Goal: Task Accomplishment & Management: Complete application form

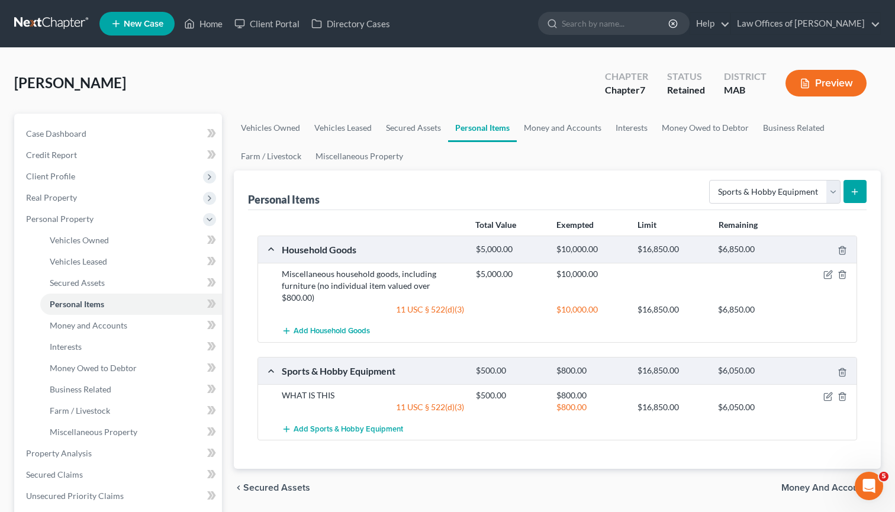
click at [858, 195] on icon "submit" at bounding box center [854, 191] width 9 height 9
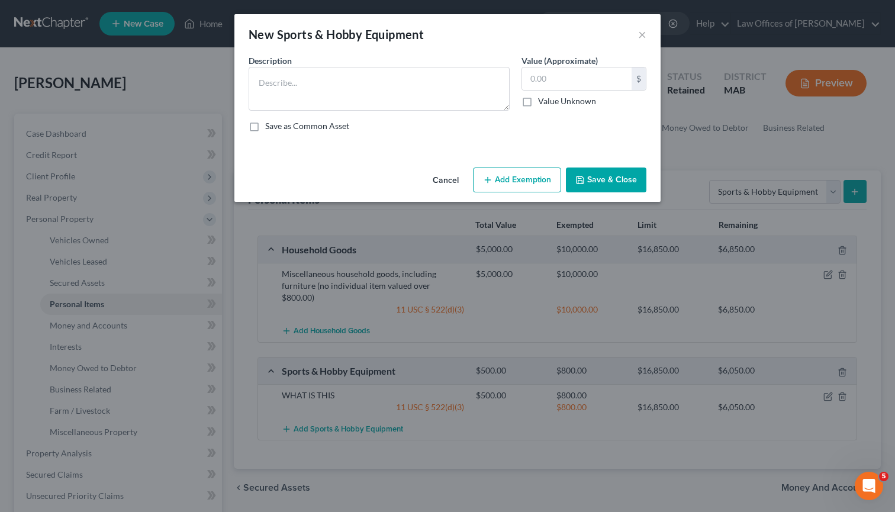
click at [444, 181] on button "Cancel" at bounding box center [445, 181] width 45 height 24
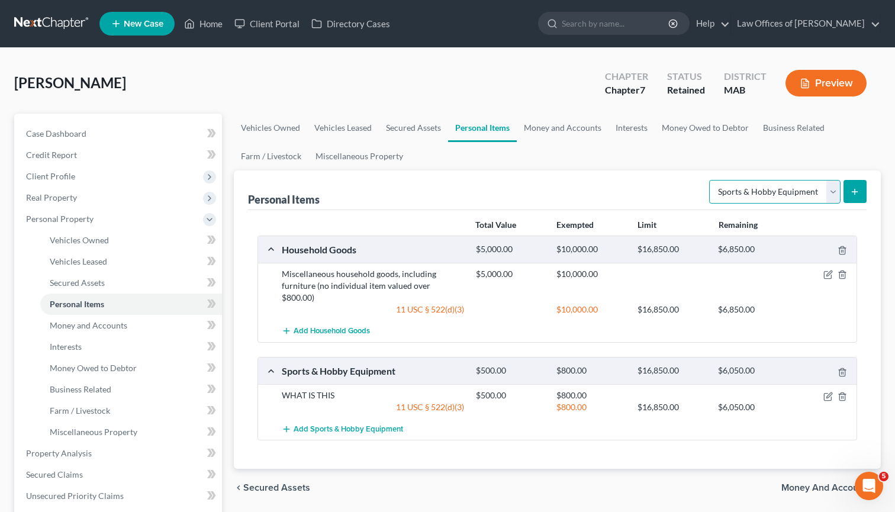
select select "clothing"
click at [850, 186] on button "submit" at bounding box center [855, 191] width 23 height 23
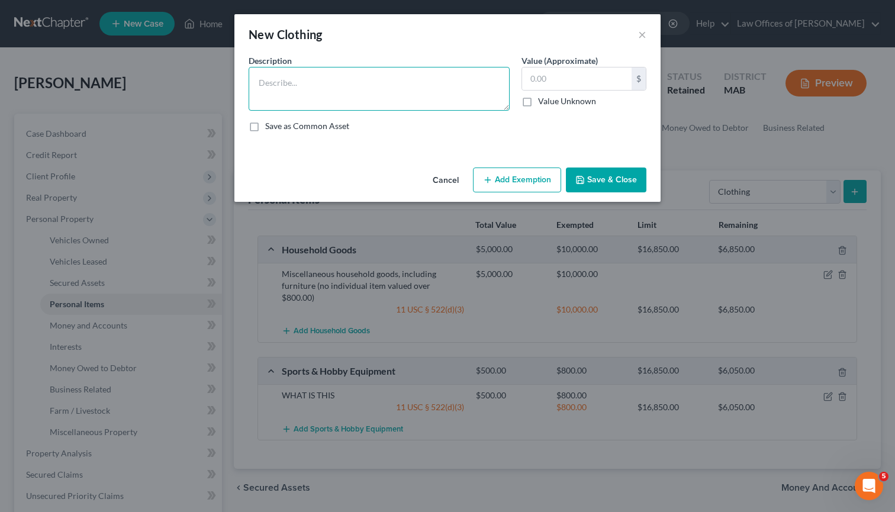
click at [412, 99] on textarea at bounding box center [379, 89] width 261 height 44
type textarea "Misc. clothing items"
click at [537, 180] on button "Add Exemption" at bounding box center [517, 180] width 88 height 25
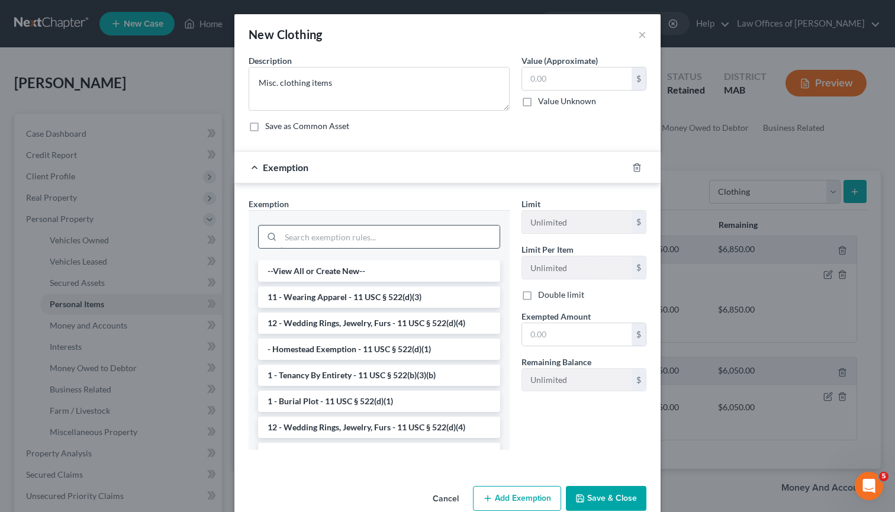
click at [347, 239] on input "search" at bounding box center [390, 237] width 219 height 23
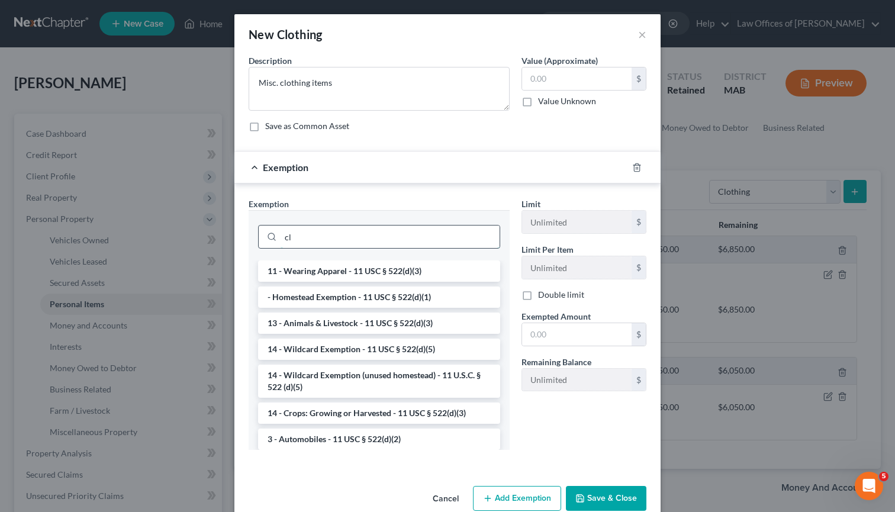
type input "c"
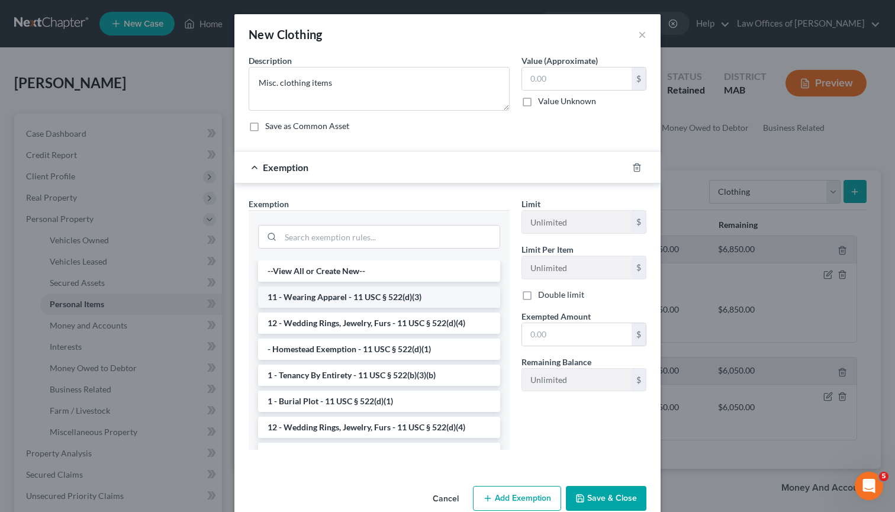
click at [361, 296] on li "11 - Wearing Apparel - 11 USC § 522(d)(3)" at bounding box center [379, 297] width 242 height 21
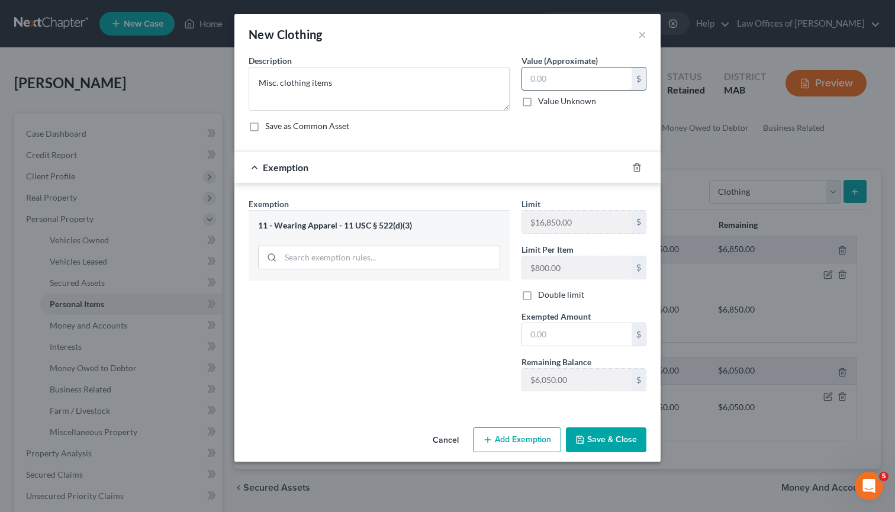
drag, startPoint x: 564, startPoint y: 79, endPoint x: 524, endPoint y: 79, distance: 40.3
click at [524, 79] on input "text" at bounding box center [577, 79] width 110 height 23
type input "1,000.00"
click at [468, 88] on textarea "Misc. clothing items" at bounding box center [379, 89] width 261 height 44
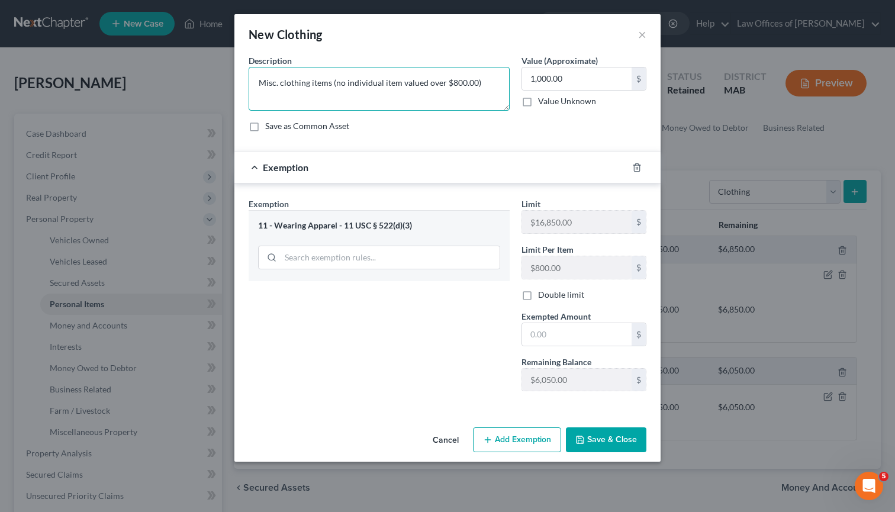
type textarea "Misc. clothing items (no individual item valued over $800.00)"
click at [279, 127] on label "Save as Common Asset" at bounding box center [307, 126] width 84 height 12
click at [278, 127] on input "Save as Common Asset" at bounding box center [274, 124] width 8 height 8
checkbox input "true"
click at [582, 438] on polyline "button" at bounding box center [580, 437] width 3 height 2
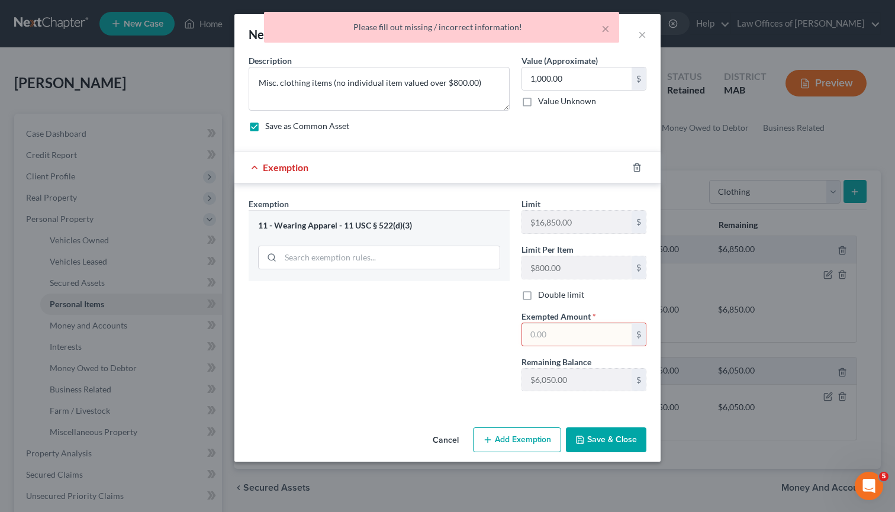
click at [610, 342] on input "text" at bounding box center [577, 334] width 110 height 23
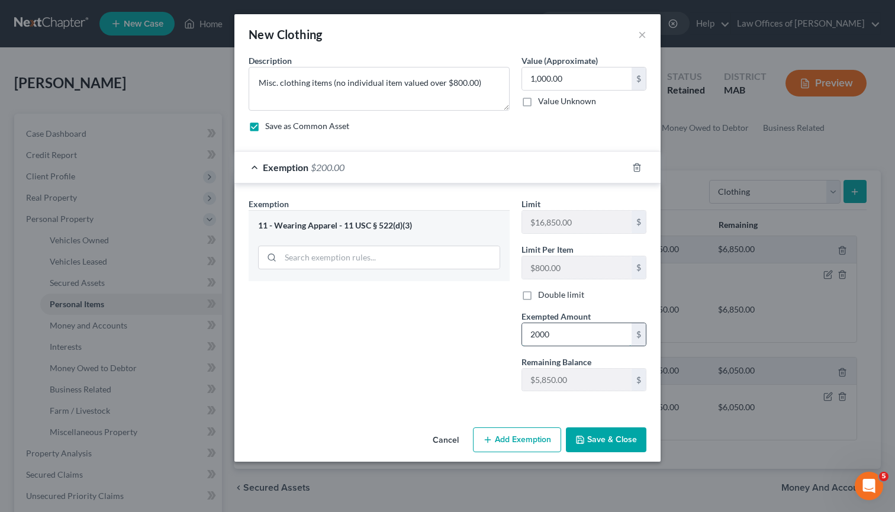
type input "2,000"
click at [619, 450] on button "Save & Close" at bounding box center [606, 440] width 81 height 25
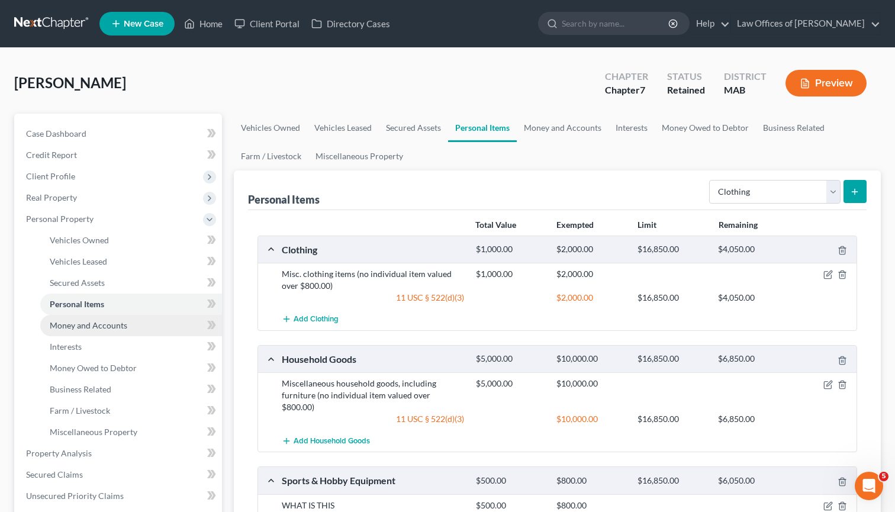
click at [119, 333] on link "Money and Accounts" at bounding box center [131, 325] width 182 height 21
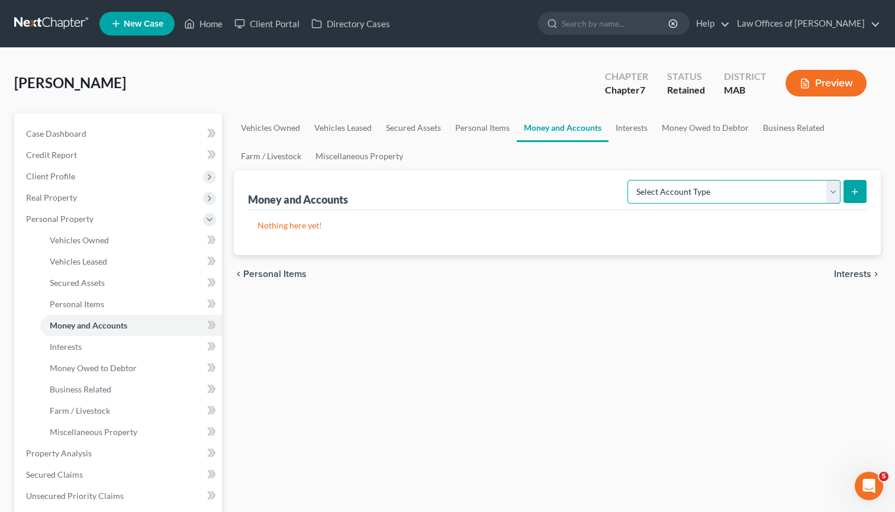
select select "savings"
click at [862, 192] on button "submit" at bounding box center [855, 191] width 23 height 23
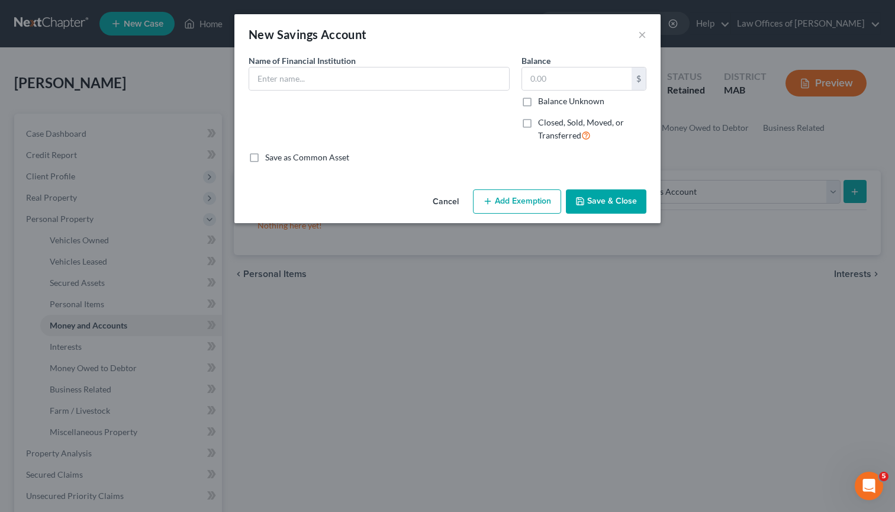
click at [386, 65] on div "Name of Financial Institution *" at bounding box center [379, 72] width 261 height 36
click at [386, 82] on input "text" at bounding box center [379, 79] width 260 height 23
type input "Digital Credit Union"
click at [580, 74] on input "300" at bounding box center [577, 79] width 110 height 23
click at [582, 76] on input "300" at bounding box center [577, 79] width 110 height 23
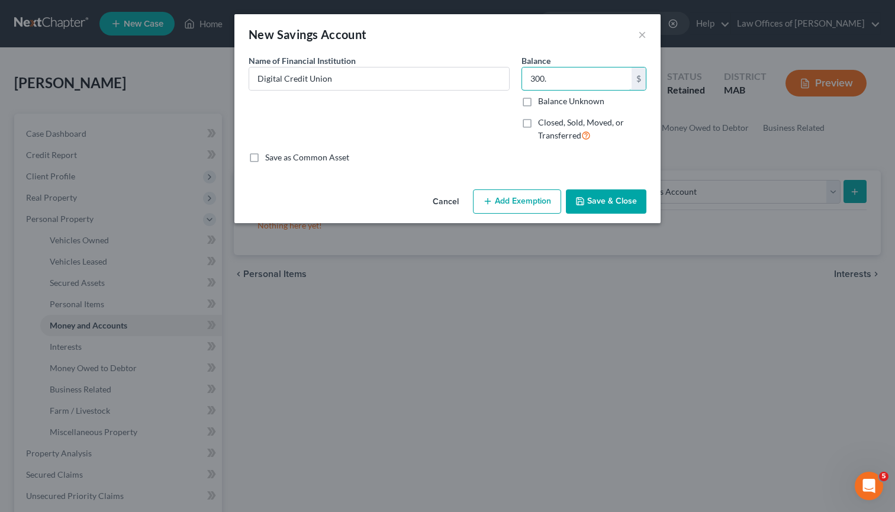
type input "300."
click at [547, 200] on button "Add Exemption" at bounding box center [517, 202] width 88 height 25
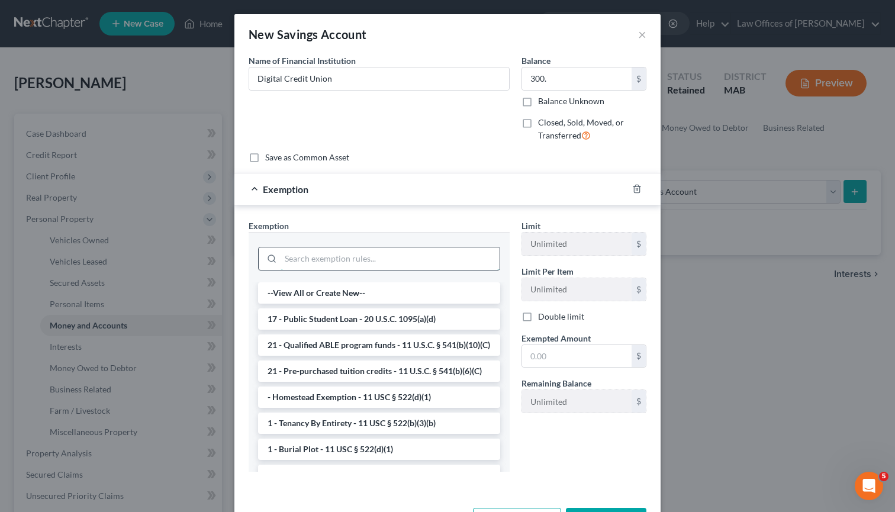
click at [418, 251] on input "search" at bounding box center [390, 259] width 219 height 23
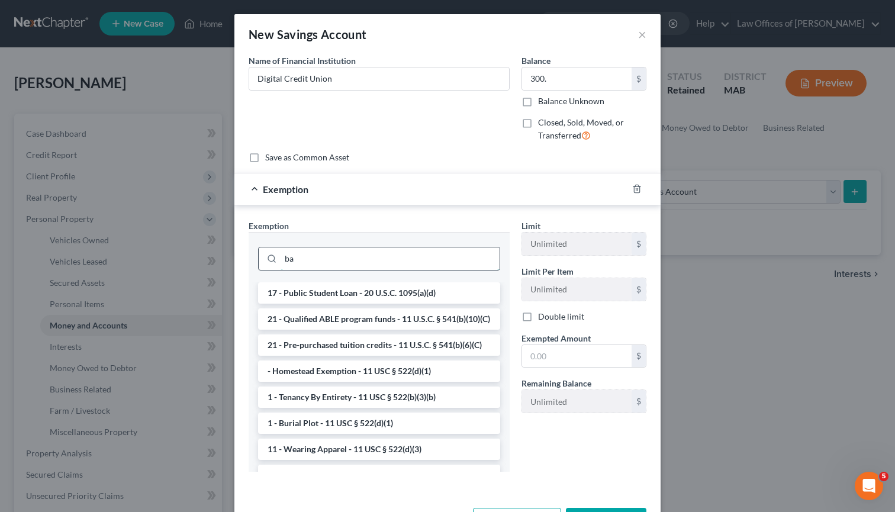
type input "b"
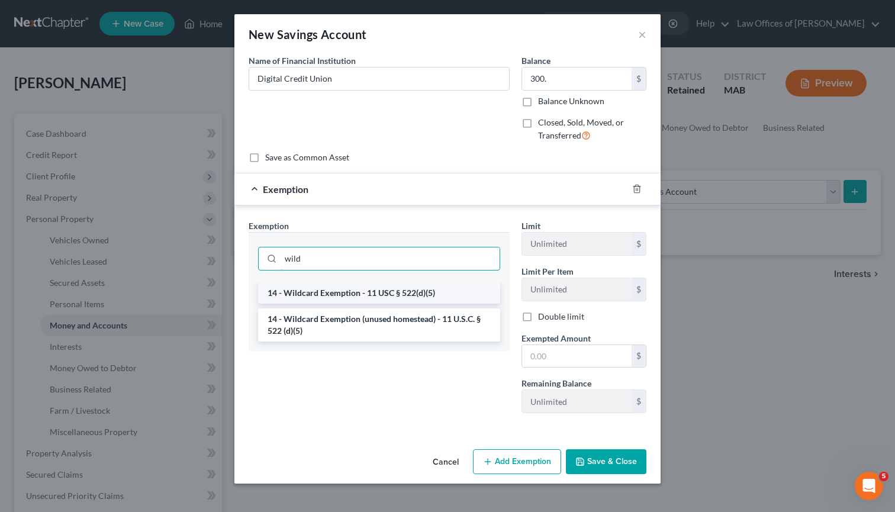
type input "wild"
click at [364, 286] on li "14 - Wildcard Exemption - 11 USC § 522(d)(5)" at bounding box center [379, 292] width 242 height 21
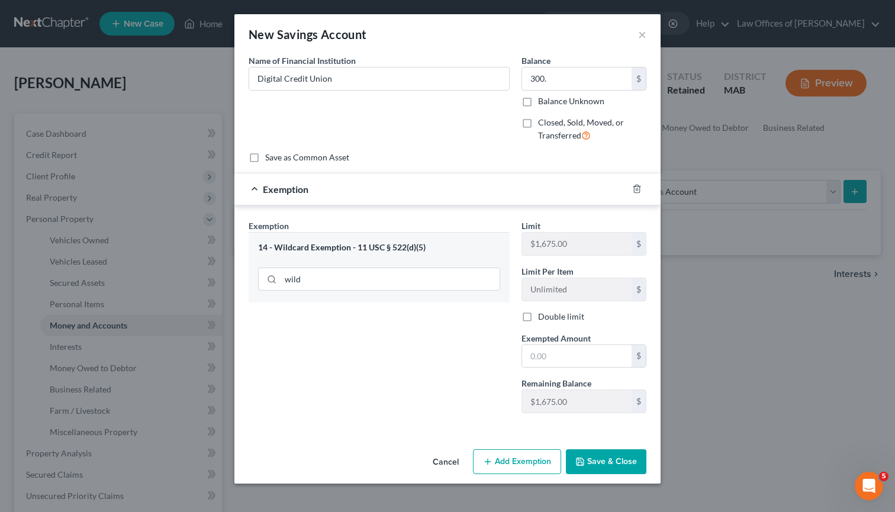
click at [414, 248] on div "14 - Wildcard Exemption - 11 USC § 522(d)(5)" at bounding box center [379, 247] width 242 height 11
drag, startPoint x: 428, startPoint y: 247, endPoint x: 358, endPoint y: 248, distance: 69.9
click at [358, 248] on div "14 - Wildcard Exemption - 11 USC § 522(d)(5)" at bounding box center [379, 247] width 242 height 11
click at [360, 281] on input "wild" at bounding box center [390, 279] width 219 height 23
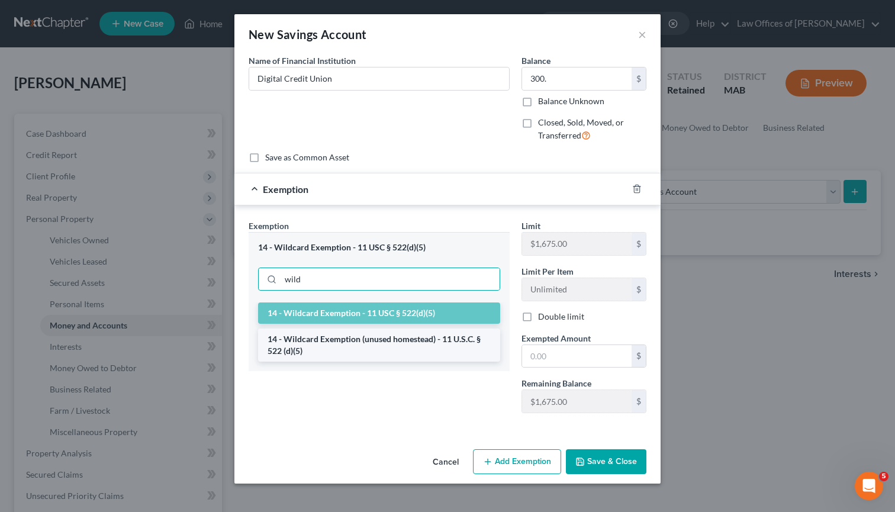
click at [354, 336] on li "14 - Wildcard Exemption (unused homestead) - 11 U.S.C. § 522 (d)(5)" at bounding box center [379, 345] width 242 height 33
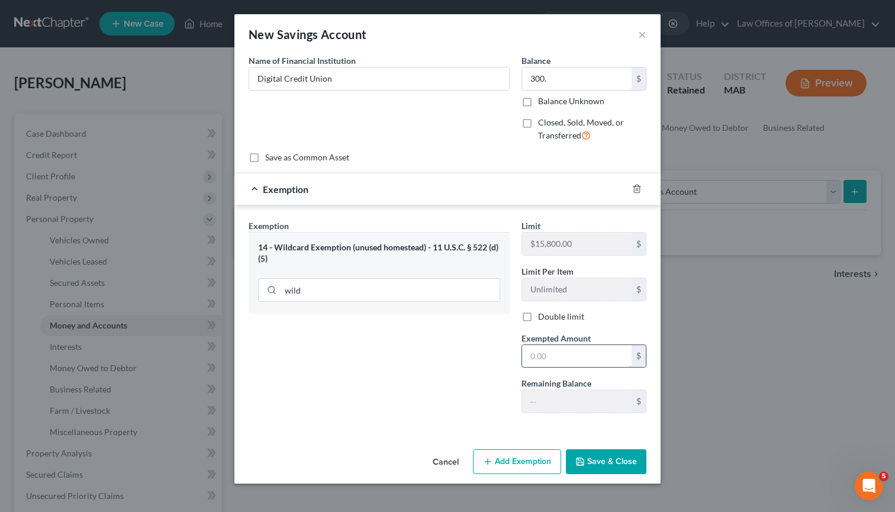
click at [561, 357] on input "text" at bounding box center [577, 356] width 110 height 23
type input "300."
click at [582, 463] on polyline "button" at bounding box center [581, 464] width 4 height 3
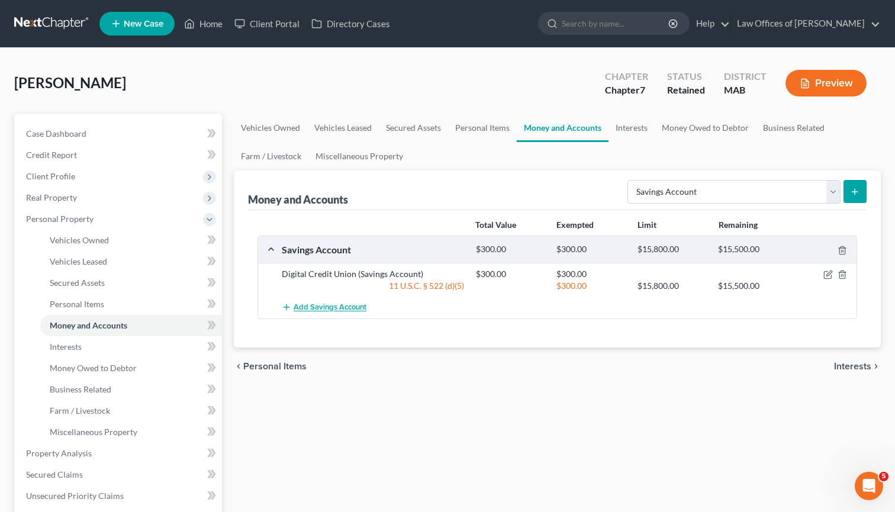
click at [341, 309] on span "Add Savings Account" at bounding box center [330, 307] width 73 height 9
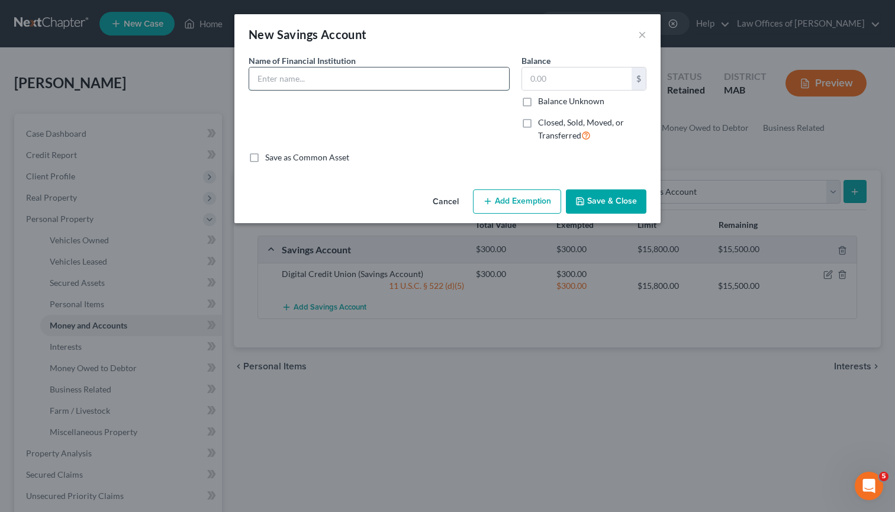
click at [342, 82] on input "text" at bounding box center [379, 79] width 260 height 23
type input "Metro. Credit Union"
click at [541, 70] on input "text" at bounding box center [577, 79] width 110 height 23
type input "1"
type input "20"
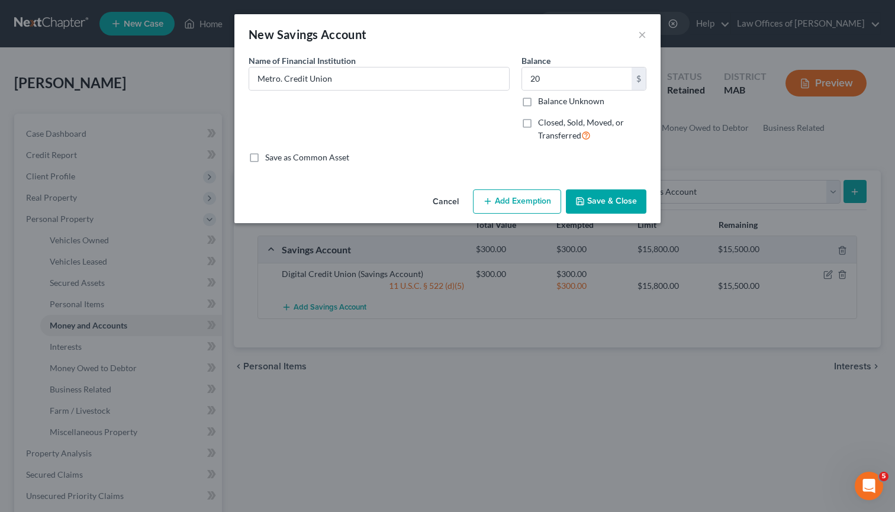
click at [529, 201] on button "Add Exemption" at bounding box center [517, 202] width 88 height 25
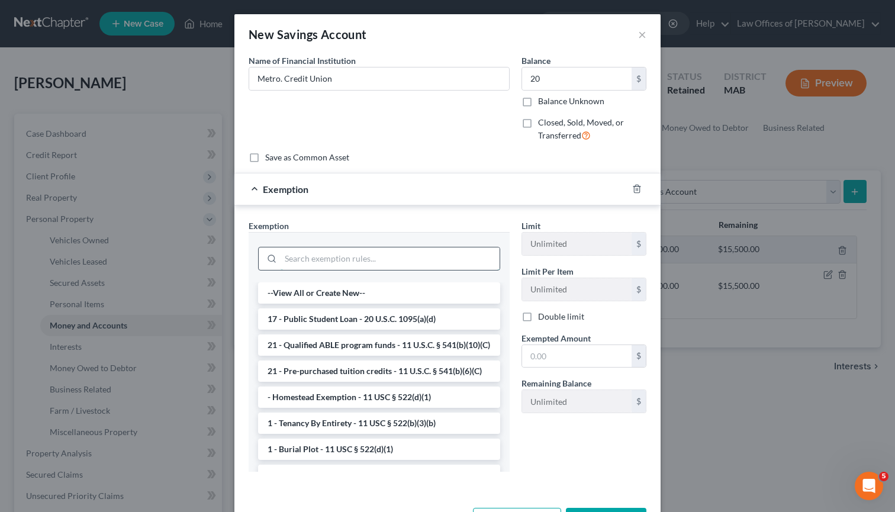
click at [386, 264] on input "search" at bounding box center [390, 259] width 219 height 23
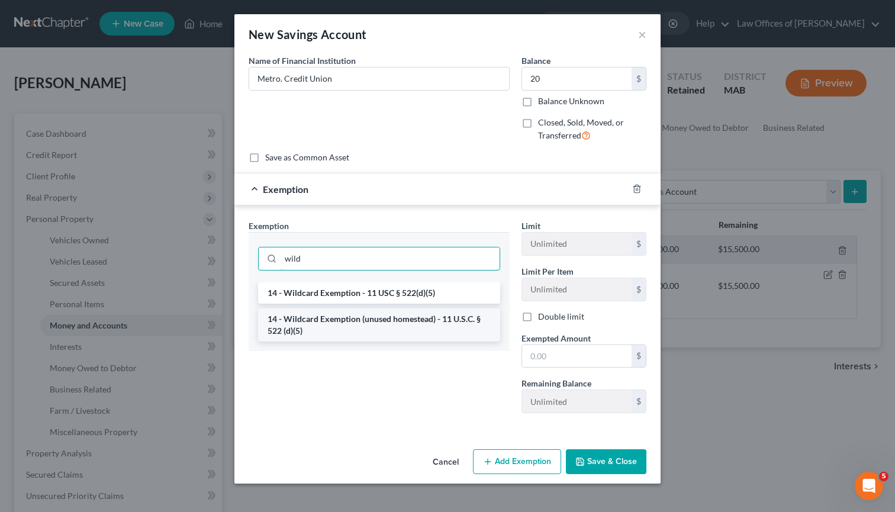
type input "wild"
click at [334, 322] on li "14 - Wildcard Exemption (unused homestead) - 11 U.S.C. § 522 (d)(5)" at bounding box center [379, 325] width 242 height 33
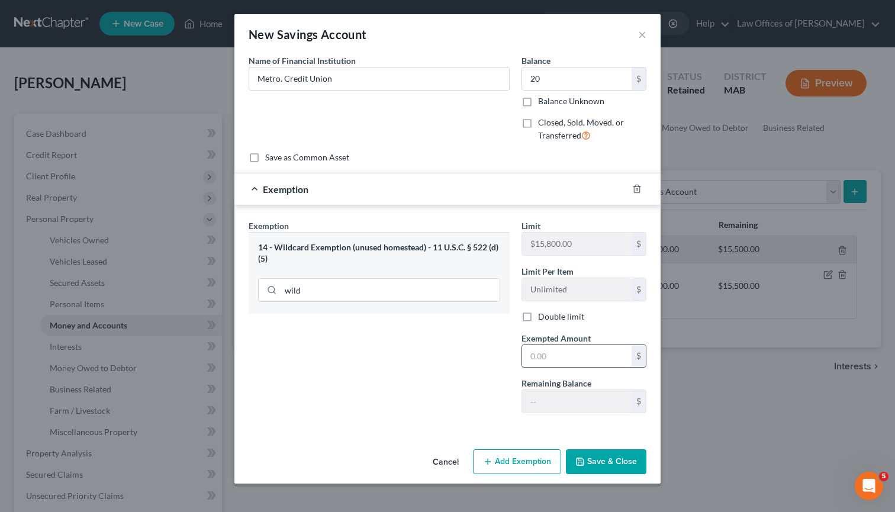
click at [556, 359] on input "text" at bounding box center [577, 356] width 110 height 23
type input "100"
click at [582, 460] on icon "button" at bounding box center [580, 461] width 9 height 9
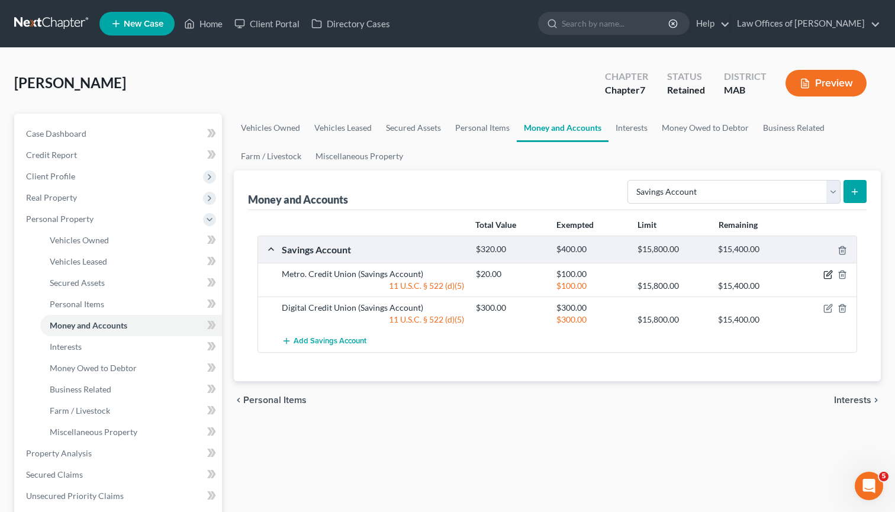
click at [826, 275] on icon "button" at bounding box center [828, 274] width 9 height 9
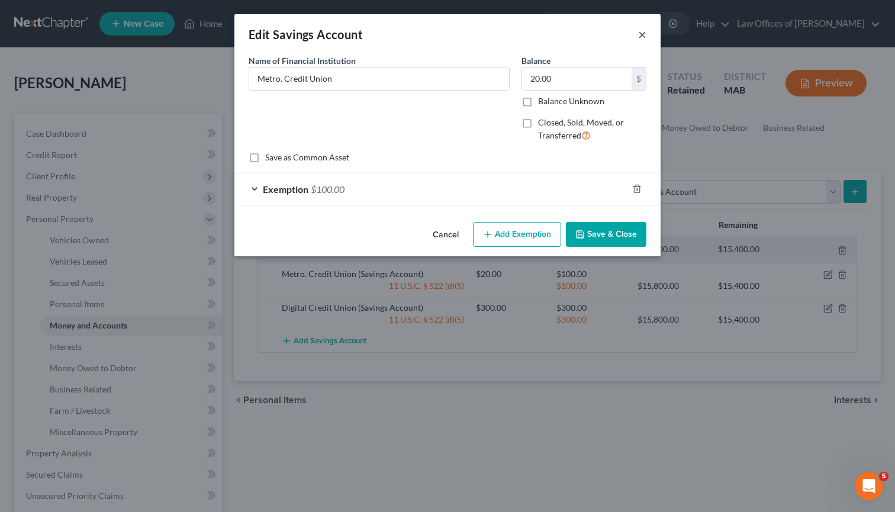
click at [641, 38] on button "×" at bounding box center [642, 34] width 8 height 14
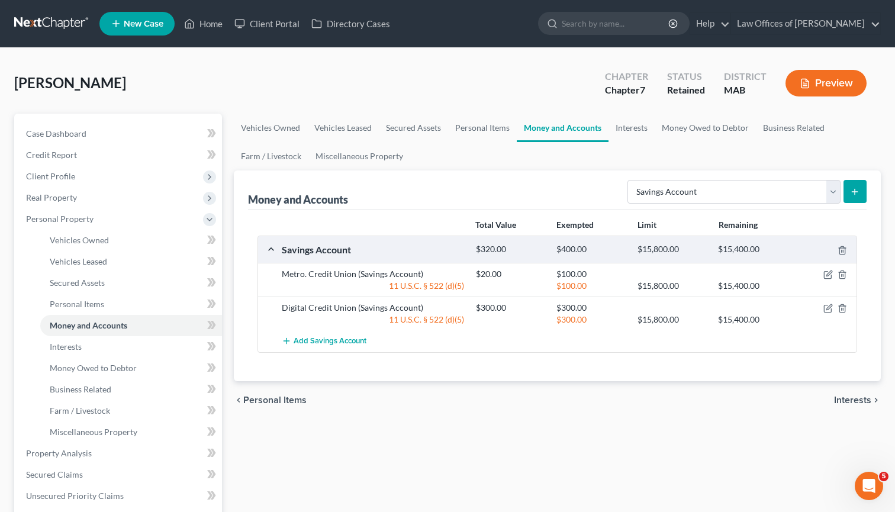
click at [821, 305] on div at bounding box center [826, 308] width 65 height 12
click at [826, 309] on icon "button" at bounding box center [828, 308] width 9 height 9
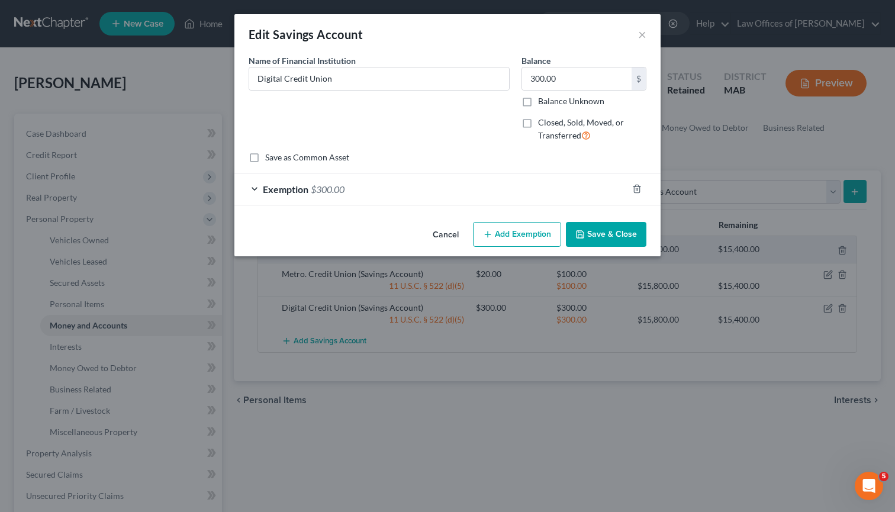
click at [527, 234] on button "Add Exemption" at bounding box center [517, 234] width 88 height 25
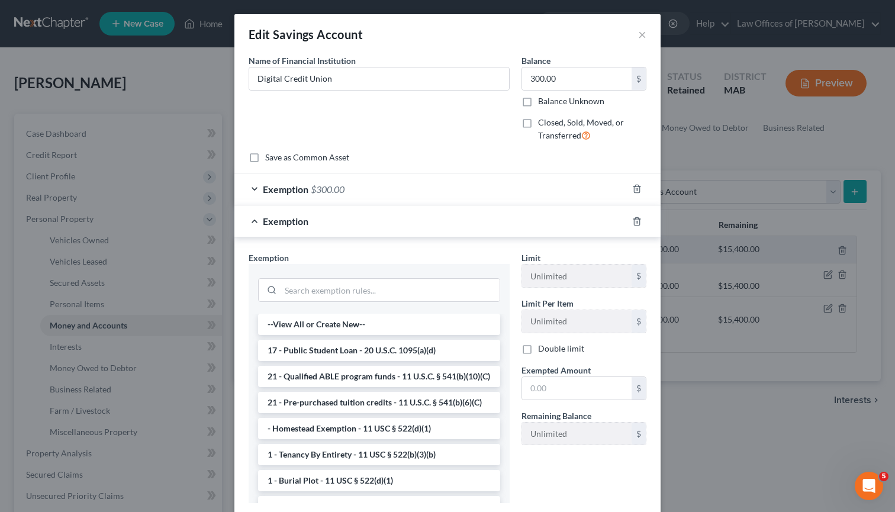
click at [251, 221] on div "Exemption" at bounding box center [431, 221] width 393 height 31
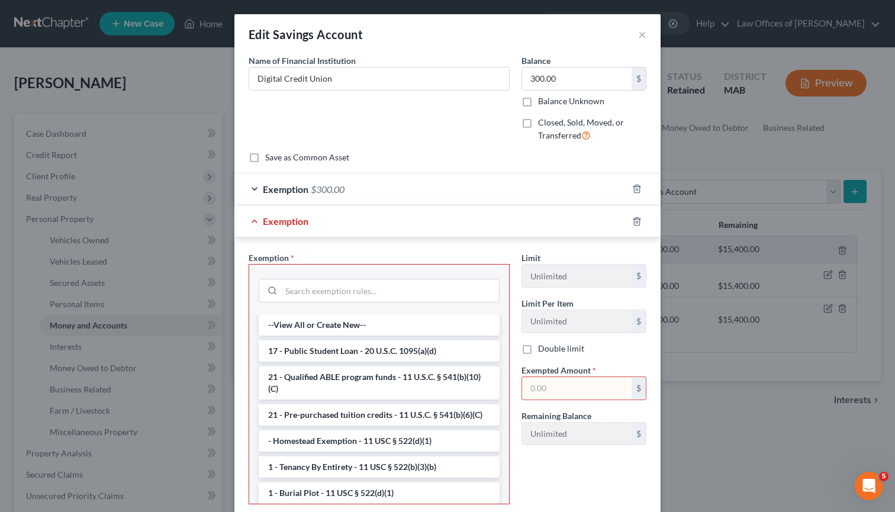
click at [255, 190] on div "Exemption $300.00" at bounding box center [431, 189] width 393 height 31
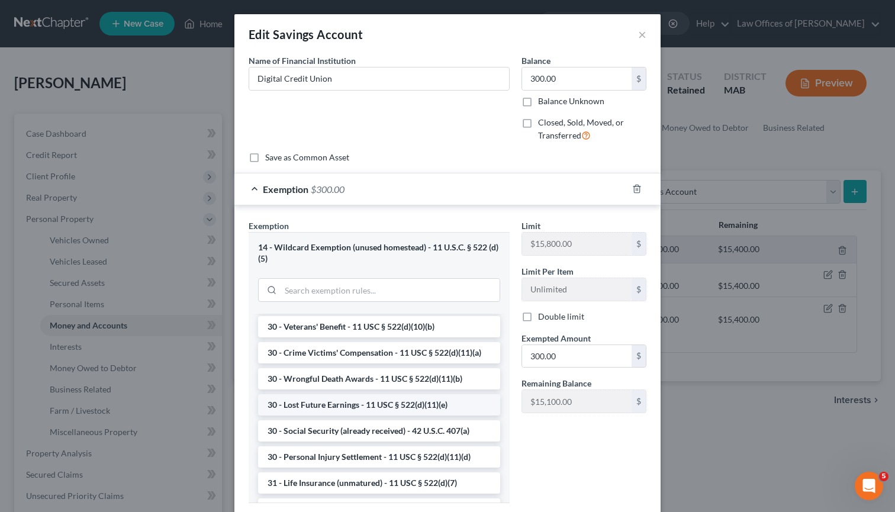
scroll to position [740, 0]
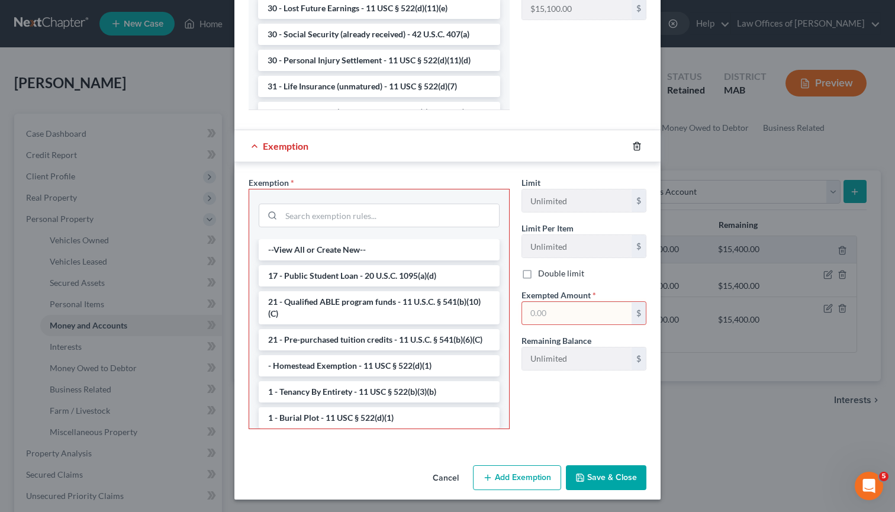
click at [637, 146] on line "button" at bounding box center [637, 147] width 0 height 2
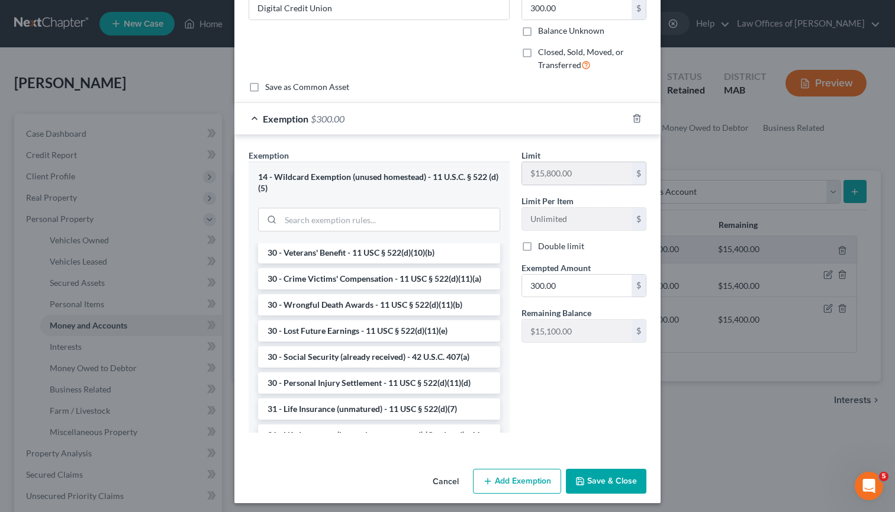
scroll to position [68, 0]
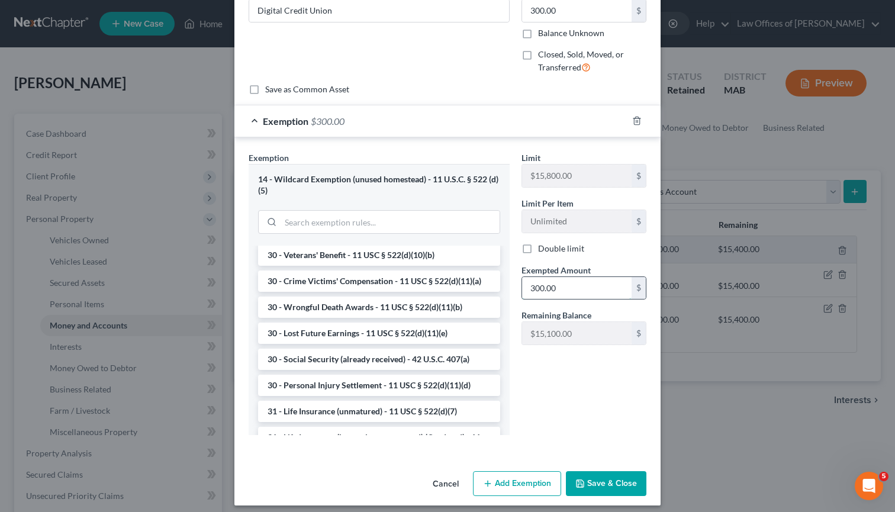
click at [542, 286] on input "300.00" at bounding box center [577, 288] width 110 height 23
drag, startPoint x: 545, startPoint y: 288, endPoint x: 529, endPoint y: 288, distance: 16.6
click at [529, 288] on input "300.00" at bounding box center [577, 288] width 110 height 23
type input "1,000.00"
click at [592, 481] on button "Save & Close" at bounding box center [606, 483] width 81 height 25
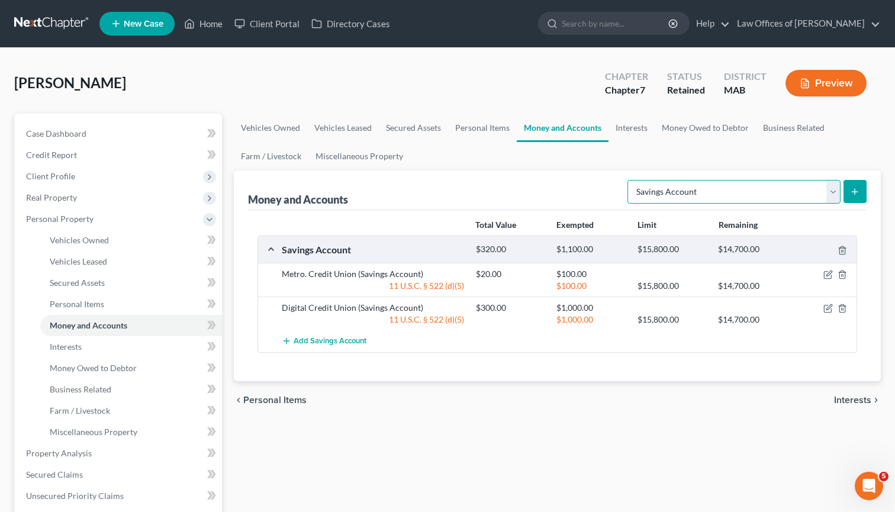
select select "checking"
click at [851, 201] on button "submit" at bounding box center [855, 191] width 23 height 23
click at [501, 210] on div "Total Value Exempted Limit Remaining Savings Account $320.00 $1,100.00 $15,800.…" at bounding box center [557, 295] width 619 height 171
click at [852, 188] on icon "submit" at bounding box center [854, 191] width 9 height 9
click at [853, 192] on line "submit" at bounding box center [855, 192] width 5 height 0
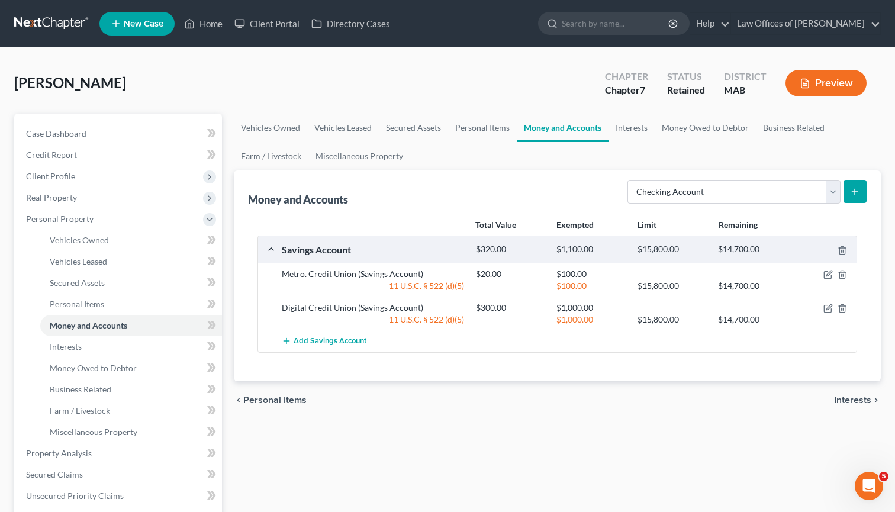
click at [853, 192] on line "submit" at bounding box center [855, 192] width 5 height 0
click at [857, 192] on line "submit" at bounding box center [855, 192] width 5 height 0
click at [853, 187] on icon "submit" at bounding box center [854, 191] width 9 height 9
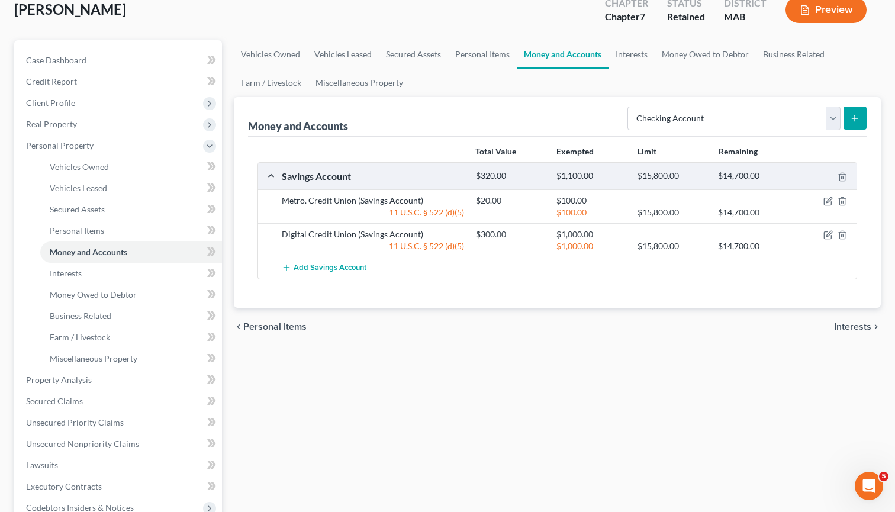
click at [859, 324] on span "Interests" at bounding box center [852, 326] width 37 height 9
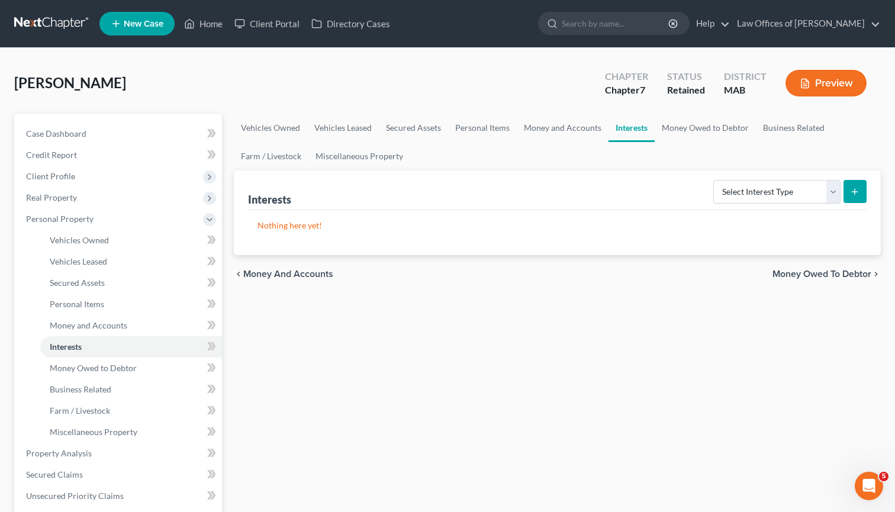
click at [301, 272] on span "Money and Accounts" at bounding box center [288, 273] width 90 height 9
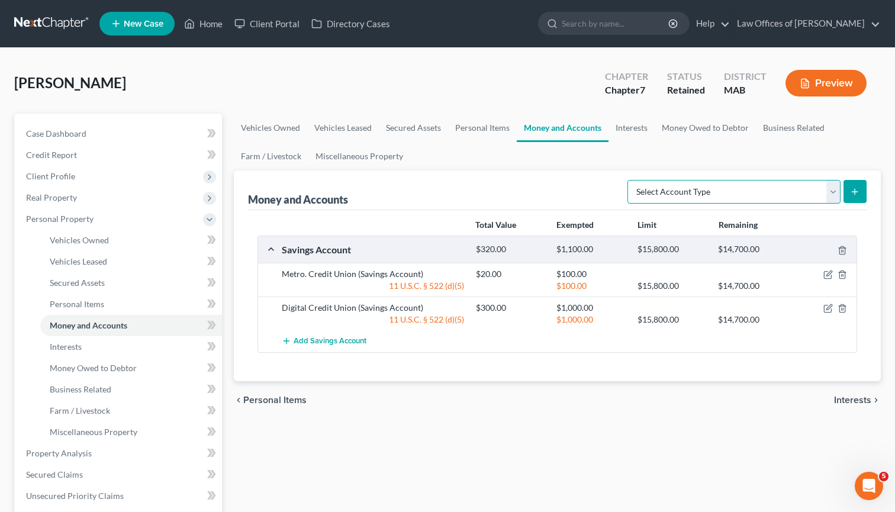
select select "checking"
click at [853, 190] on icon "submit" at bounding box center [854, 191] width 9 height 9
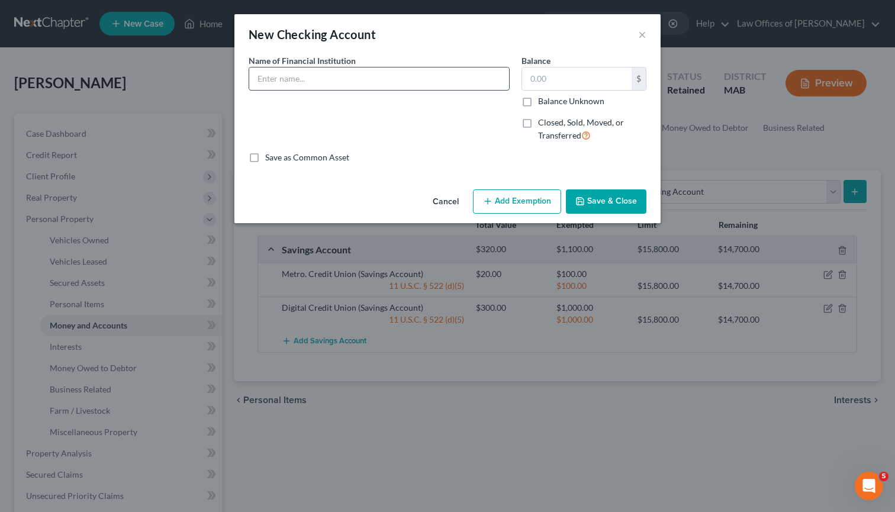
click at [367, 81] on input "text" at bounding box center [379, 79] width 260 height 23
type input "Digital Credit Union"
type input "1,500"
click at [500, 203] on button "Add Exemption" at bounding box center [517, 202] width 88 height 25
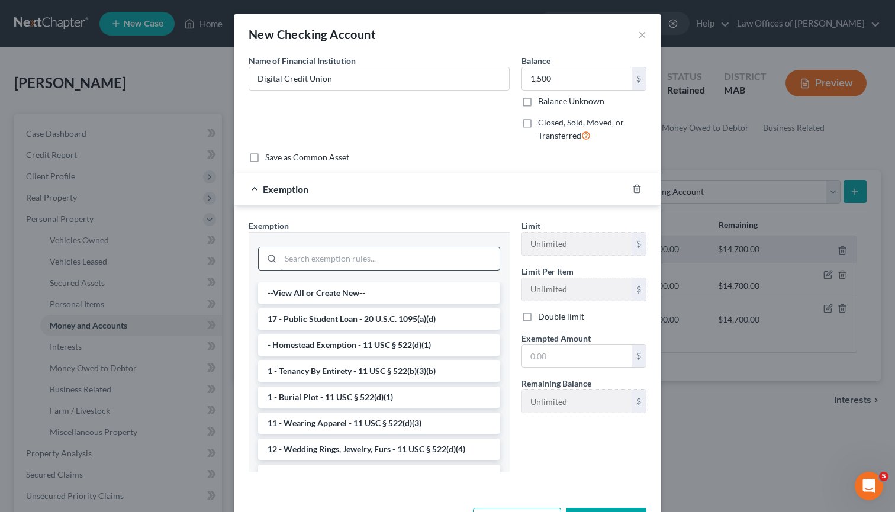
click at [365, 249] on input "search" at bounding box center [390, 259] width 219 height 23
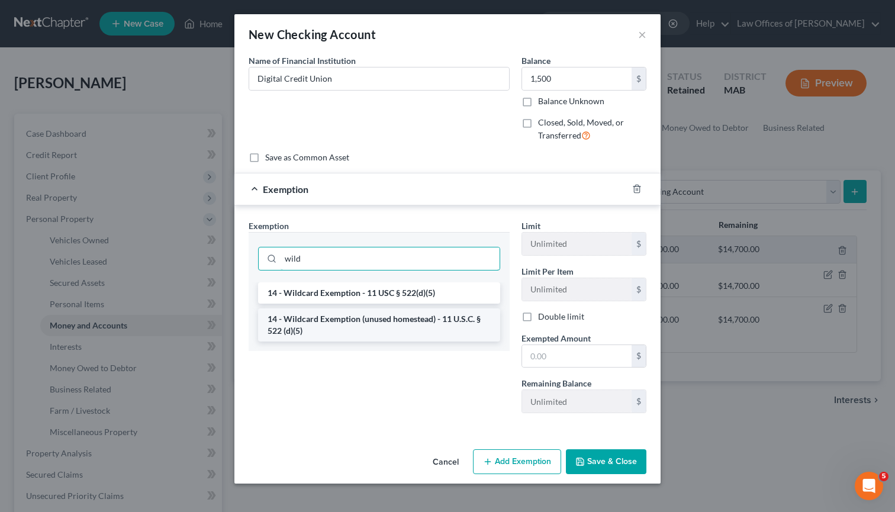
type input "wild"
click at [351, 320] on li "14 - Wildcard Exemption (unused homestead) - 11 U.S.C. § 522 (d)(5)" at bounding box center [379, 325] width 242 height 33
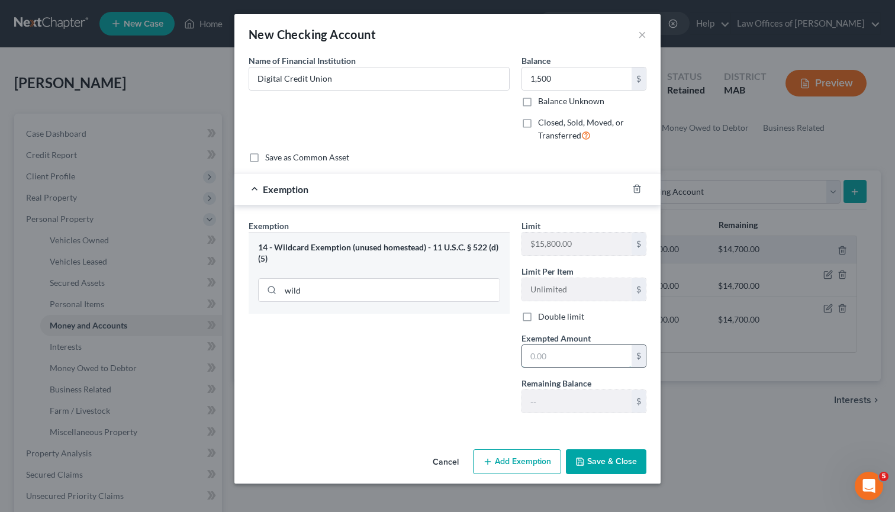
click at [551, 358] on input "text" at bounding box center [577, 356] width 110 height 23
type input "1"
type input "3,000.00"
click at [603, 462] on button "Save & Close" at bounding box center [606, 462] width 81 height 25
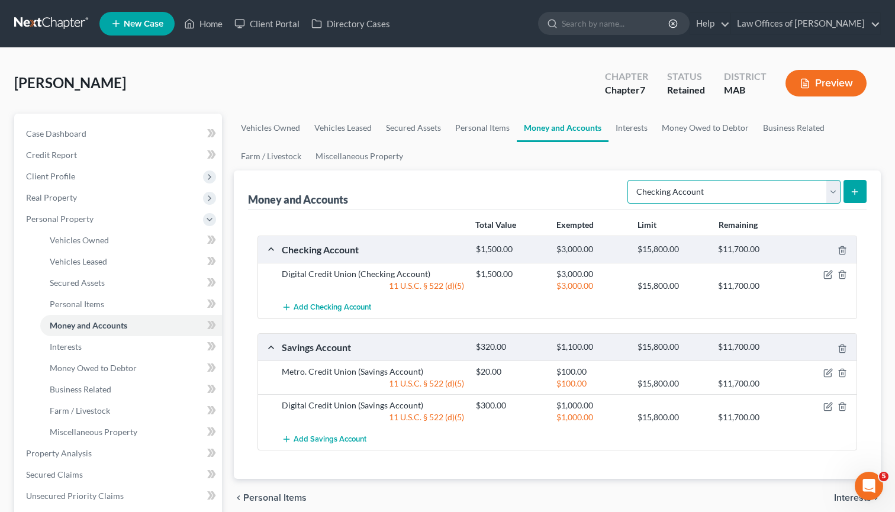
select select "cash_on_hand"
click at [854, 190] on icon "submit" at bounding box center [854, 191] width 9 height 9
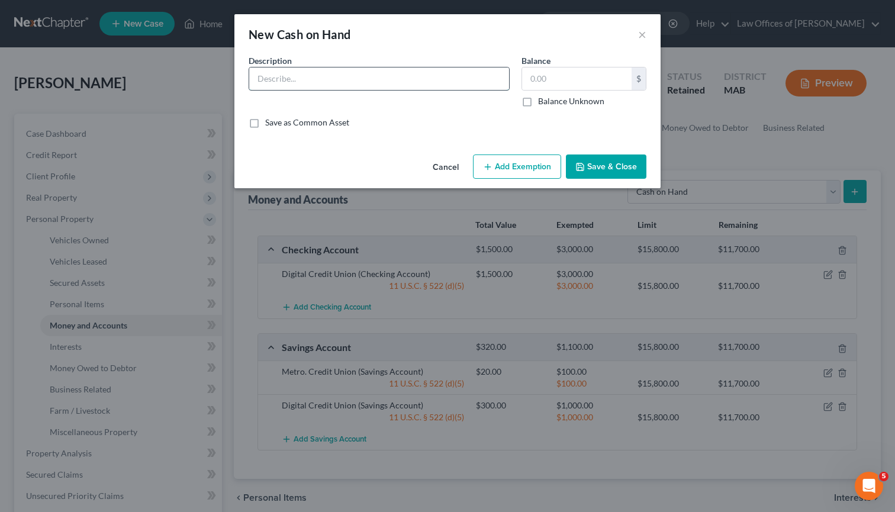
click at [450, 76] on input "text" at bounding box center [379, 79] width 260 height 23
type input "Cash"
type input "50.00"
click at [533, 163] on button "Add Exemption" at bounding box center [517, 167] width 88 height 25
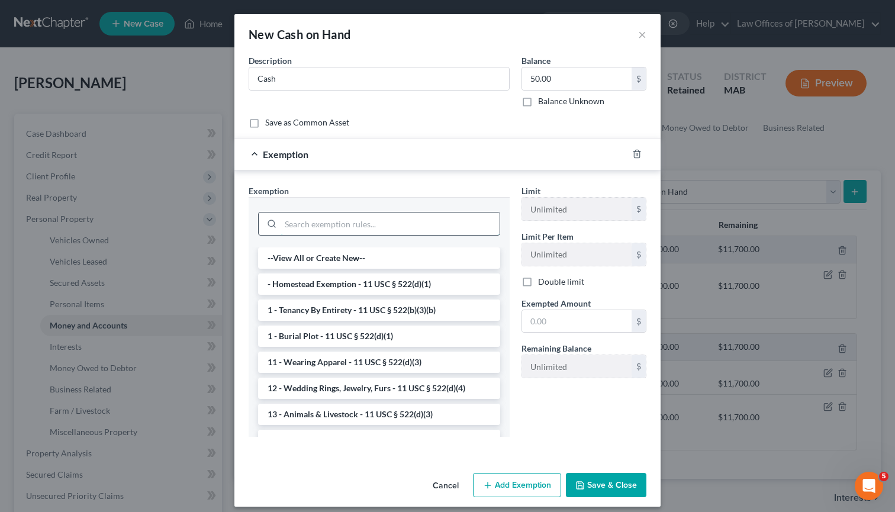
click at [333, 228] on input "search" at bounding box center [390, 224] width 219 height 23
type input "h"
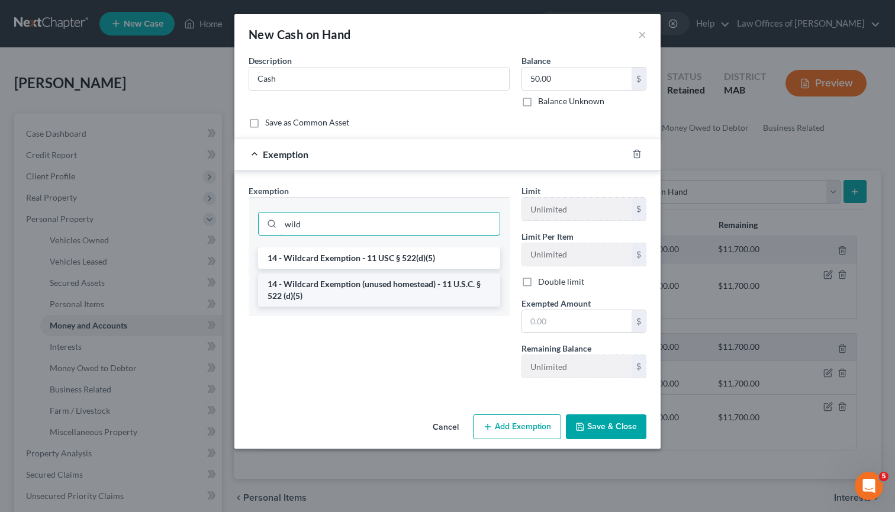
type input "wild"
click at [338, 279] on li "14 - Wildcard Exemption (unused homestead) - 11 U.S.C. § 522 (d)(5)" at bounding box center [379, 290] width 242 height 33
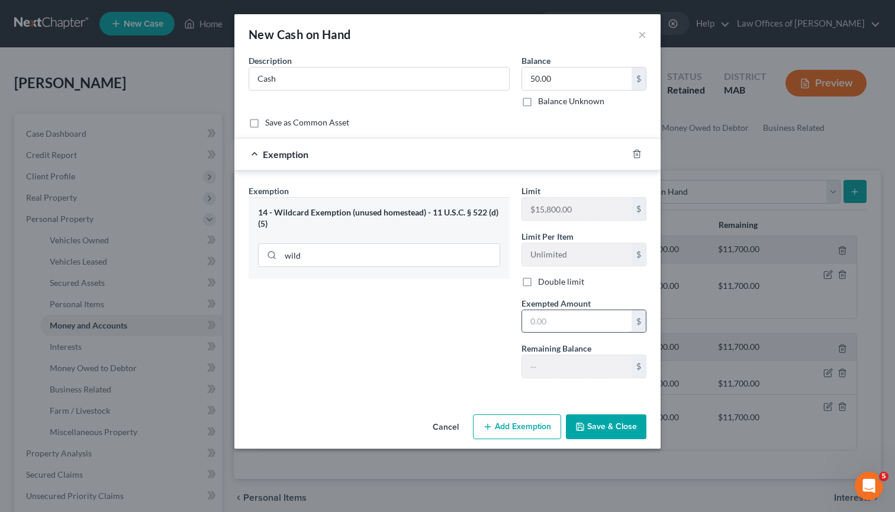
click at [557, 323] on input "text" at bounding box center [577, 321] width 110 height 23
click at [593, 323] on input "text" at bounding box center [577, 321] width 110 height 23
type input "100"
click at [602, 423] on button "Save & Close" at bounding box center [606, 427] width 81 height 25
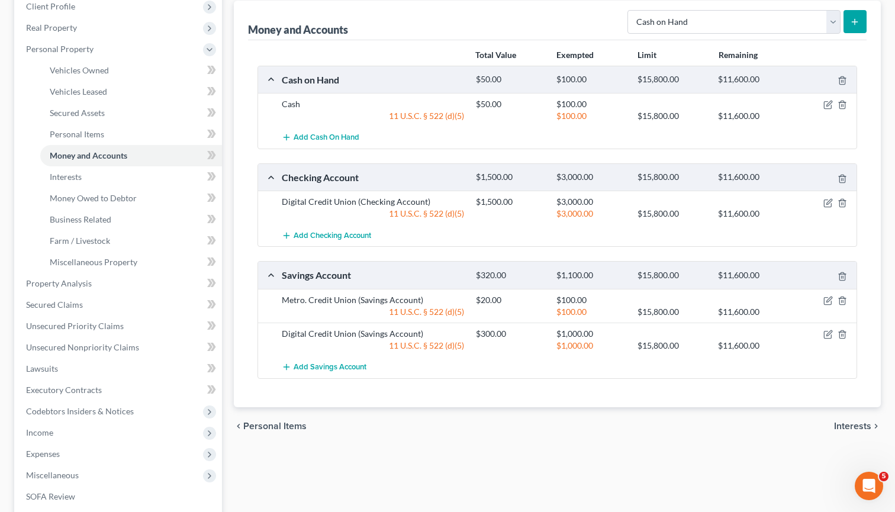
scroll to position [158, 0]
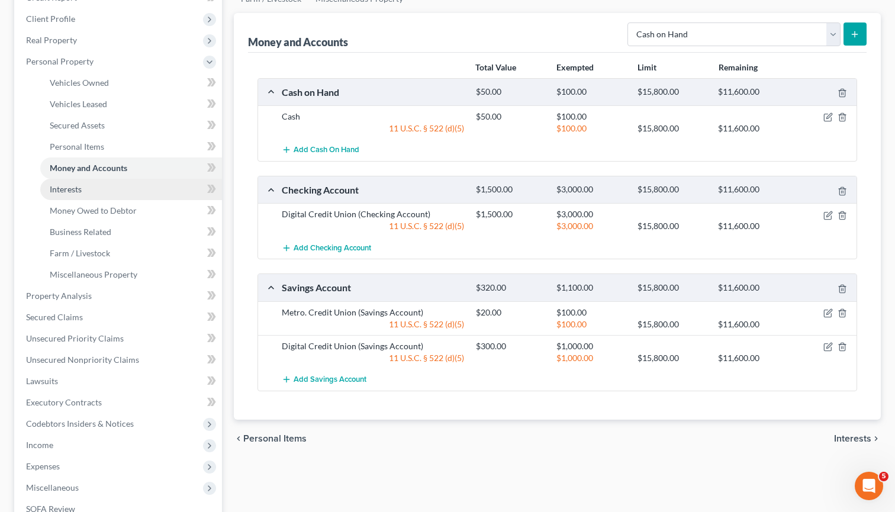
click at [114, 194] on link "Interests" at bounding box center [131, 189] width 182 height 21
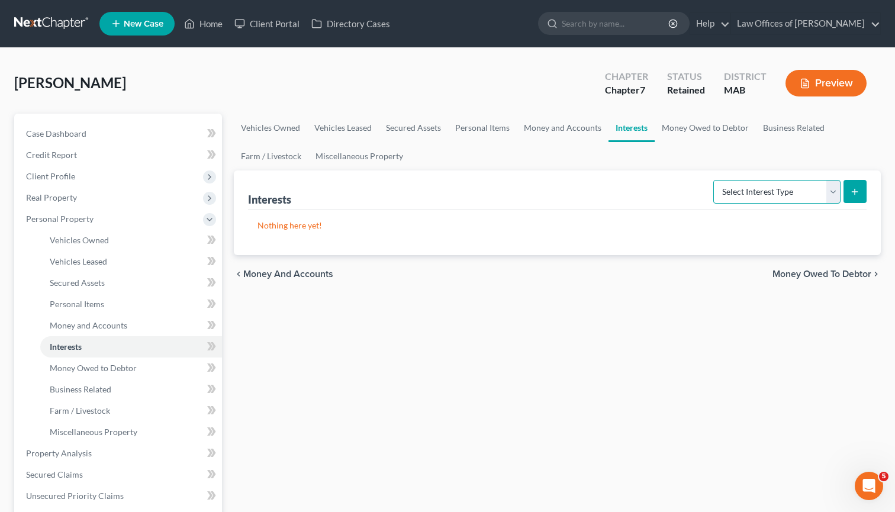
select select "401k"
click at [858, 195] on icon "submit" at bounding box center [854, 191] width 9 height 9
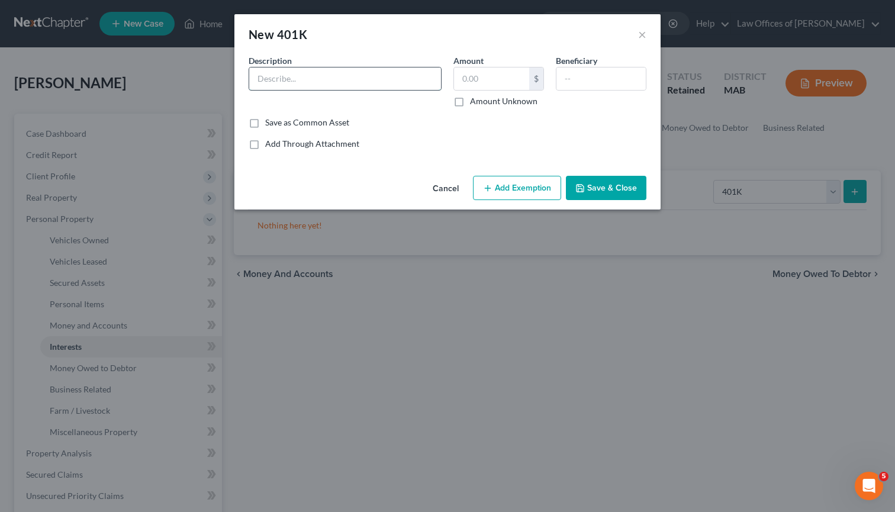
click at [431, 85] on input "text" at bounding box center [345, 79] width 192 height 23
type input "WHERE - ALSO IS THIS A 401K?"
type input "300."
click at [586, 191] on button "Save & Close" at bounding box center [606, 188] width 81 height 25
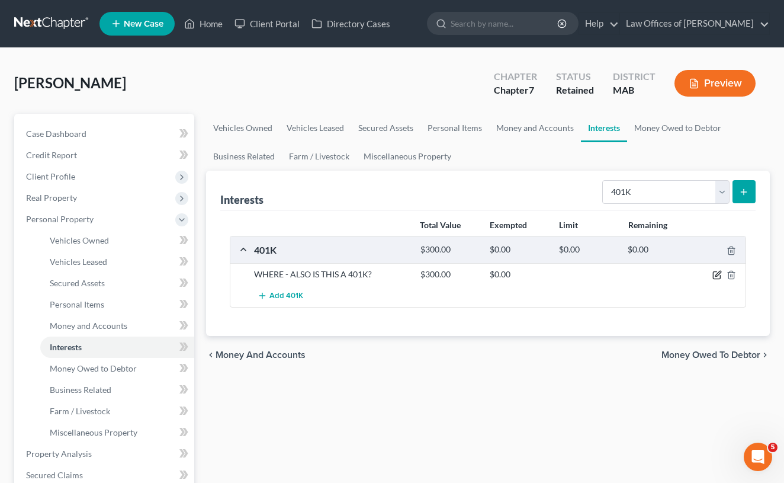
click at [718, 272] on icon "button" at bounding box center [716, 274] width 9 height 9
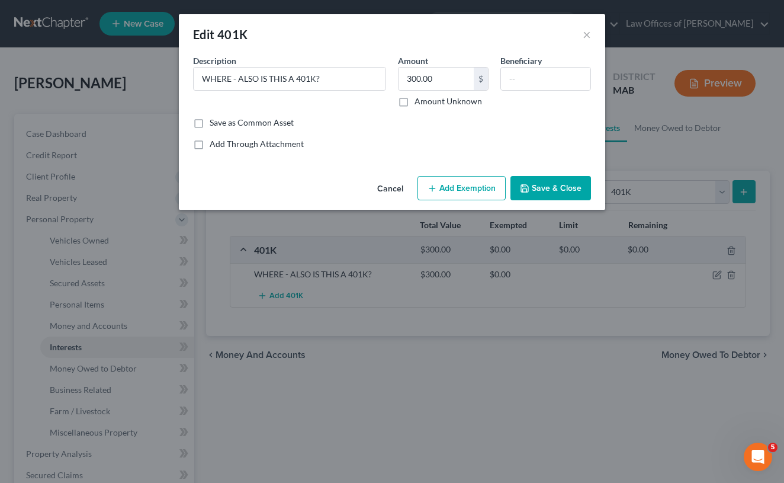
click at [477, 192] on button "Add Exemption" at bounding box center [462, 188] width 88 height 25
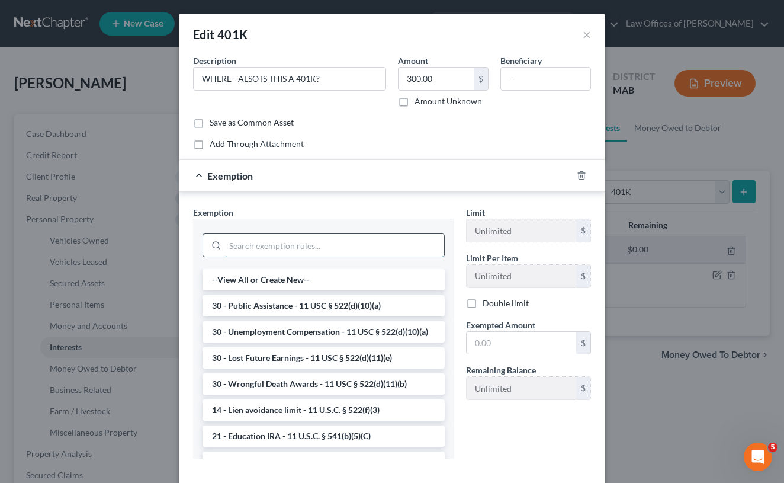
click at [265, 240] on input "search" at bounding box center [334, 245] width 219 height 23
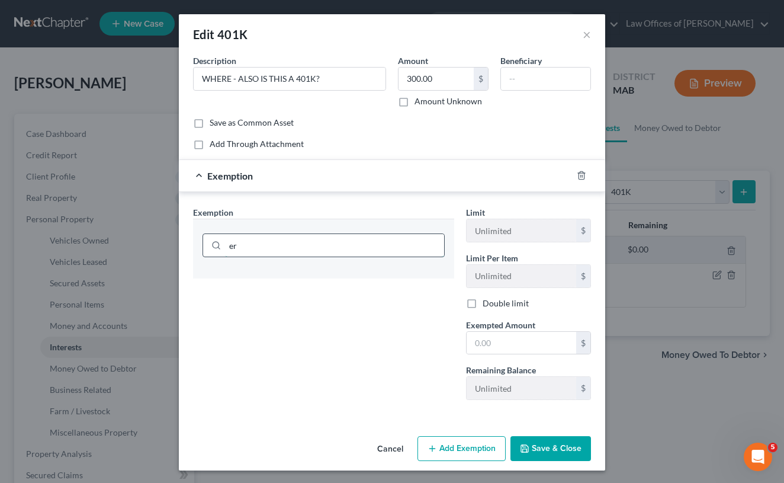
type input "e"
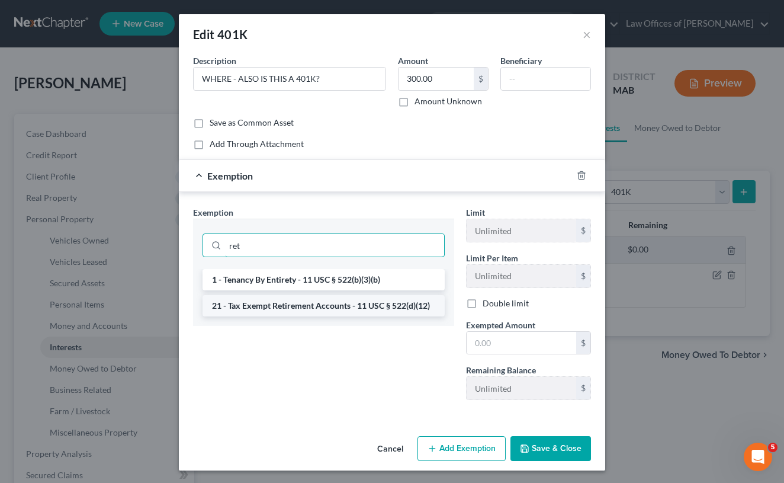
type input "ret"
click at [300, 306] on li "21 - Tax Exempt Retirement Accounts - 11 USC § 522(d)(12)" at bounding box center [324, 305] width 242 height 21
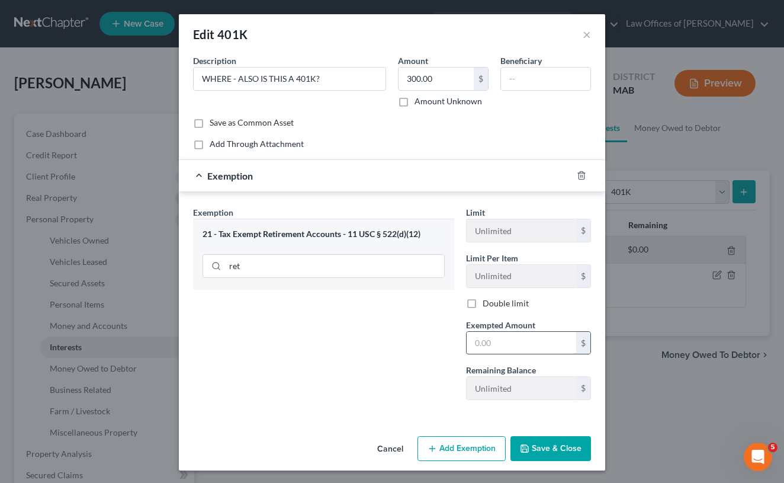
click at [493, 336] on input "text" at bounding box center [522, 343] width 110 height 23
type input "1,000"
click at [531, 452] on button "Save & Close" at bounding box center [551, 448] width 81 height 25
